Goal: Task Accomplishment & Management: Use online tool/utility

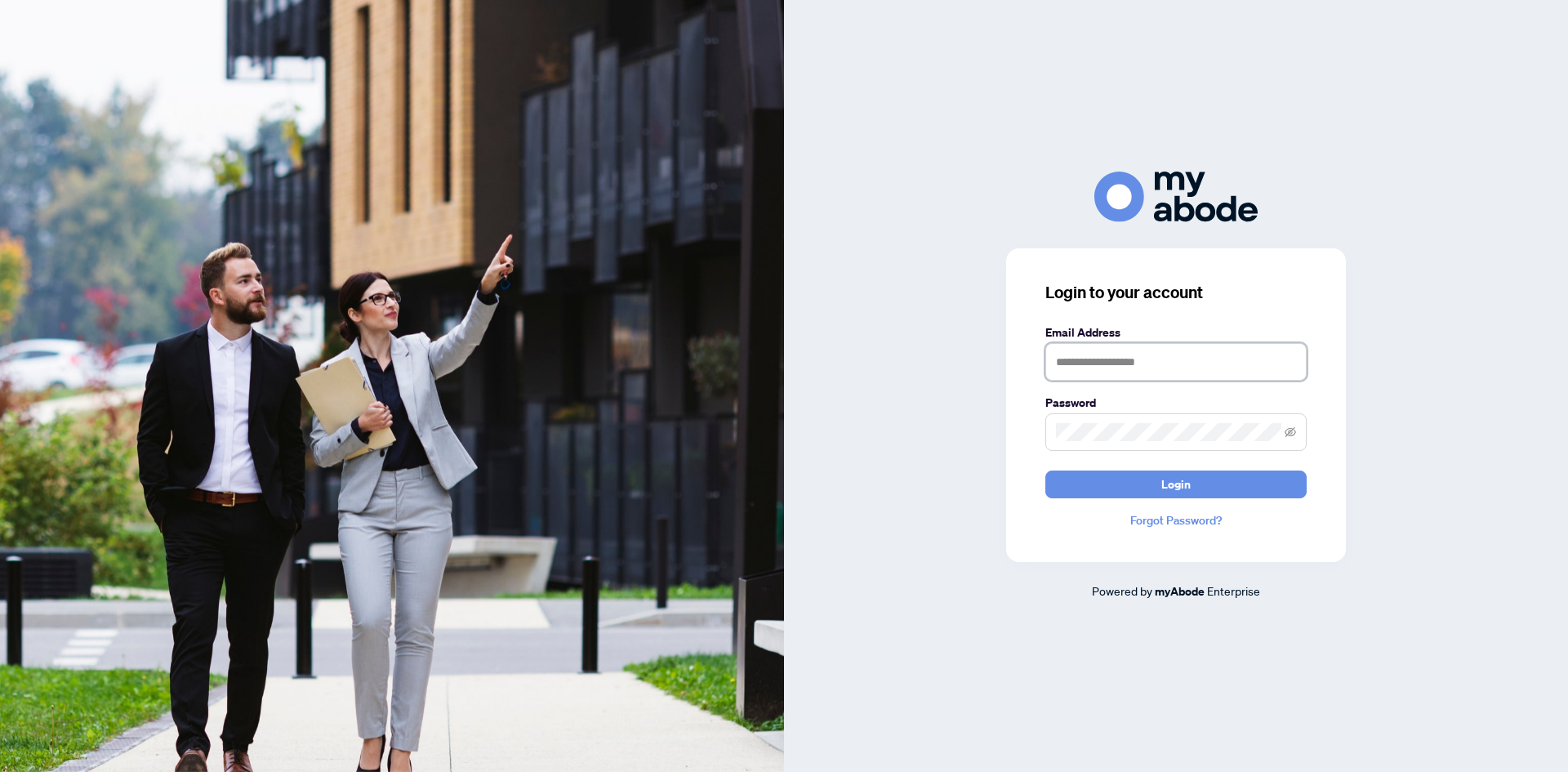
click at [1131, 370] on input "text" at bounding box center [1176, 362] width 261 height 38
type input "**********"
click at [1045, 470] on button "Login" at bounding box center [1176, 484] width 261 height 28
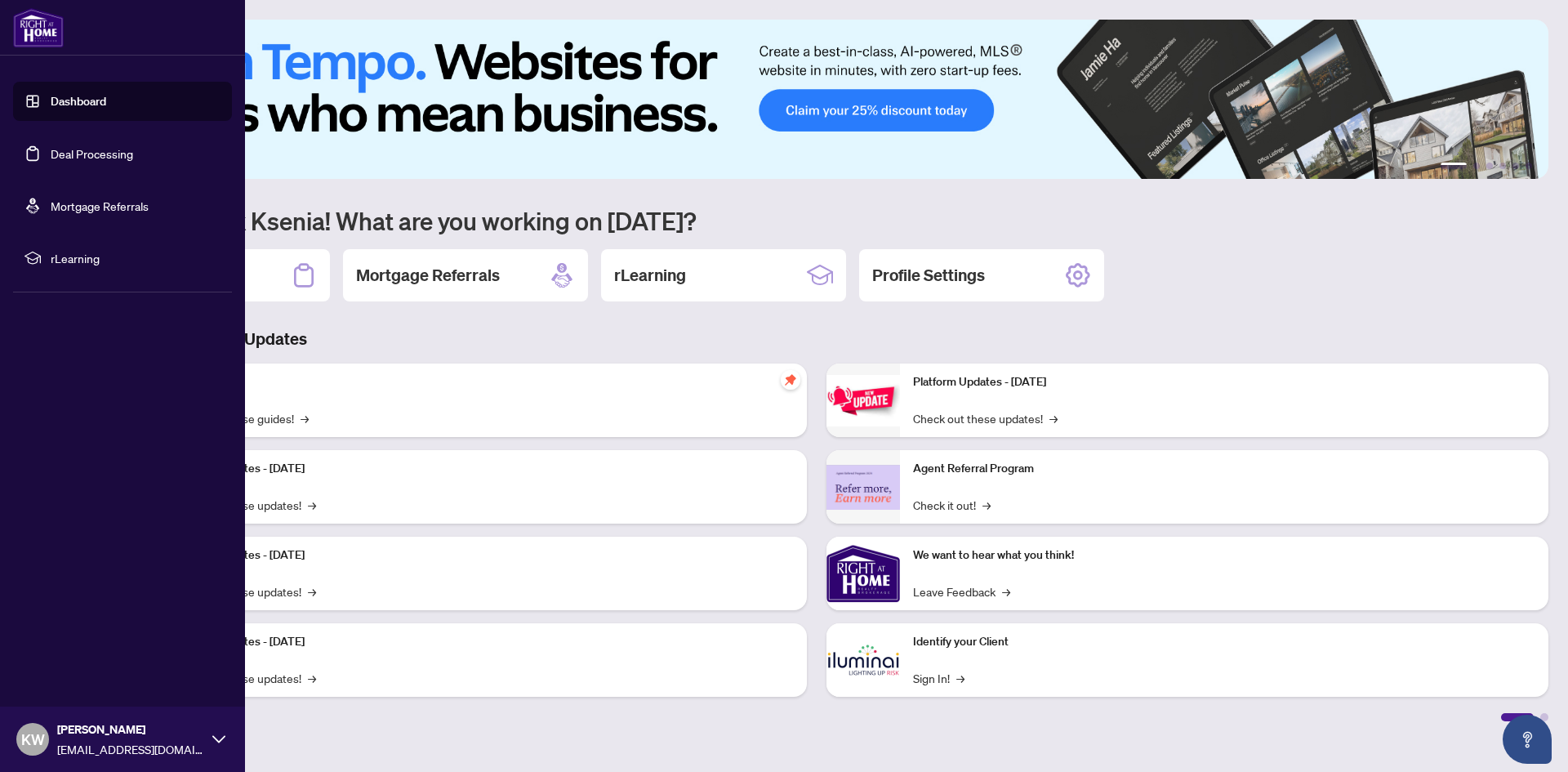
click at [51, 147] on link "Deal Processing" at bounding box center [92, 154] width 83 height 15
